Goal: Task Accomplishment & Management: Use online tool/utility

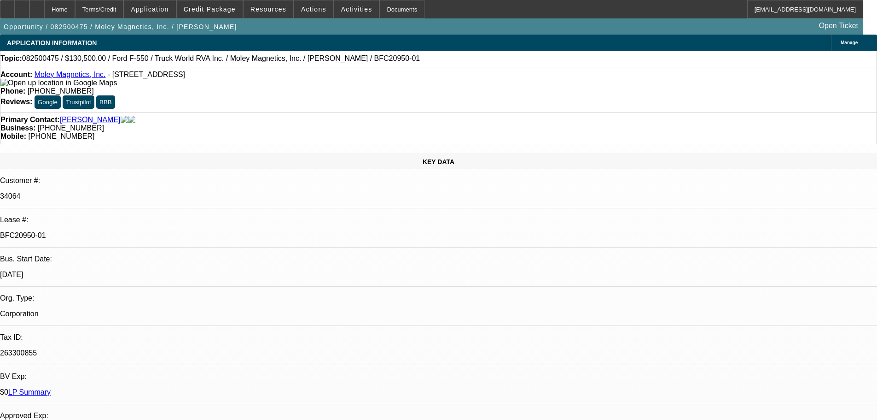
select select "0.1"
select select "0"
select select "6"
select select "0.1"
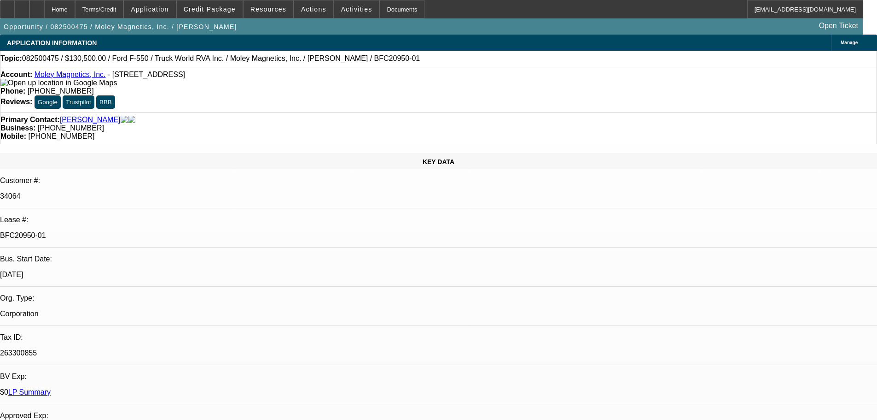
select select "0"
select select "6"
select select "0"
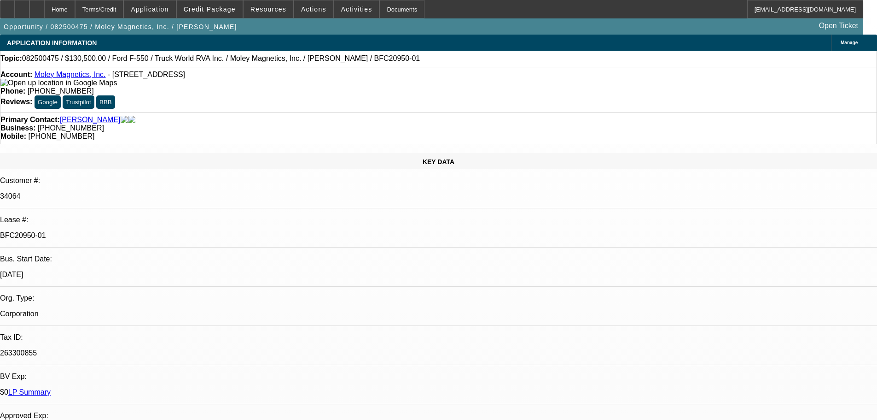
select select "0"
select select "6"
select select "0"
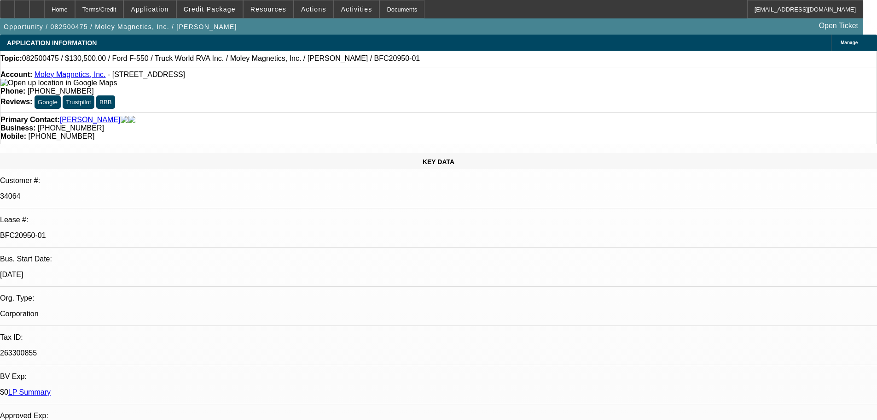
select select "6"
